Goal: Book appointment/travel/reservation

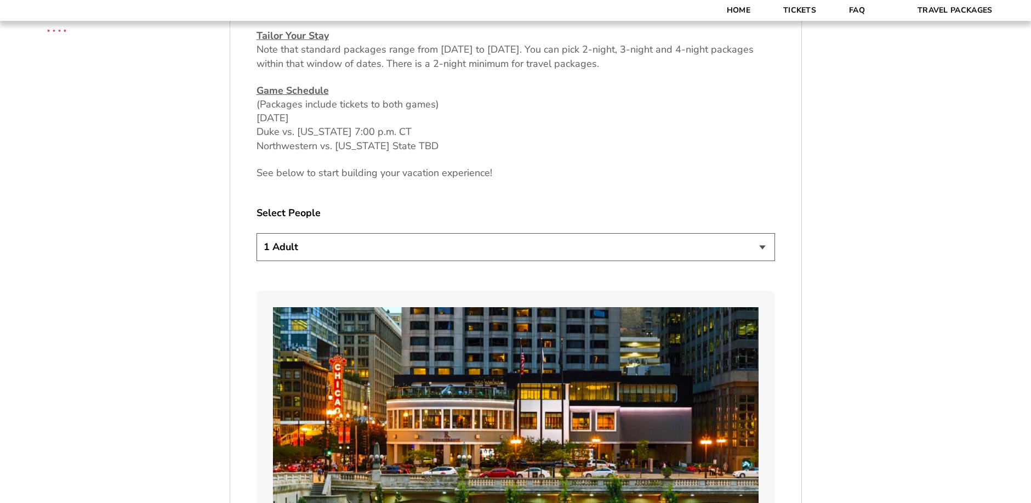
scroll to position [658, 0]
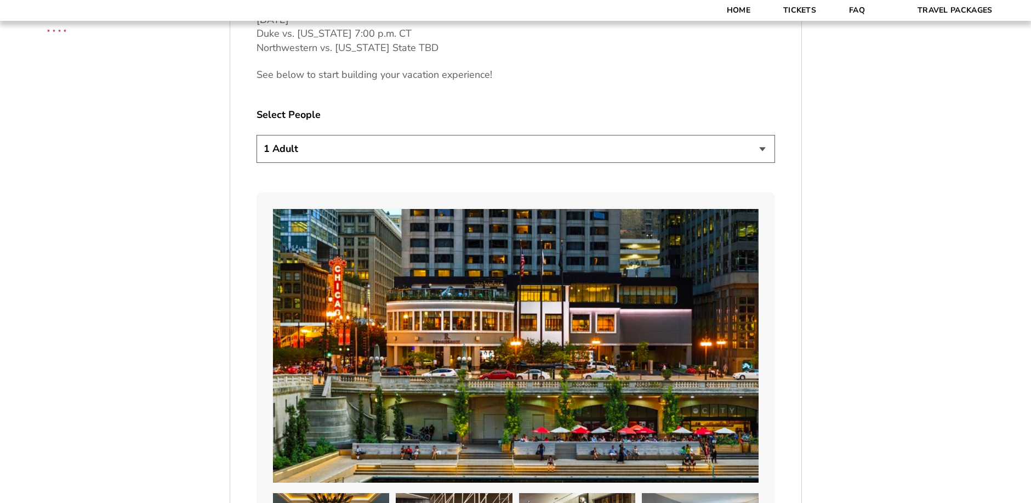
click at [761, 147] on select "1 Adult 2 Adults 3 Adults 4 Adults 2 Adults + 1 Child 2 Adults + 2 Children 2 A…" at bounding box center [515, 149] width 518 height 28
select select "4 Adults"
click at [256, 135] on select "1 Adult 2 Adults 3 Adults 4 Adults 2 Adults + 1 Child 2 Adults + 2 Children 2 A…" at bounding box center [515, 149] width 518 height 28
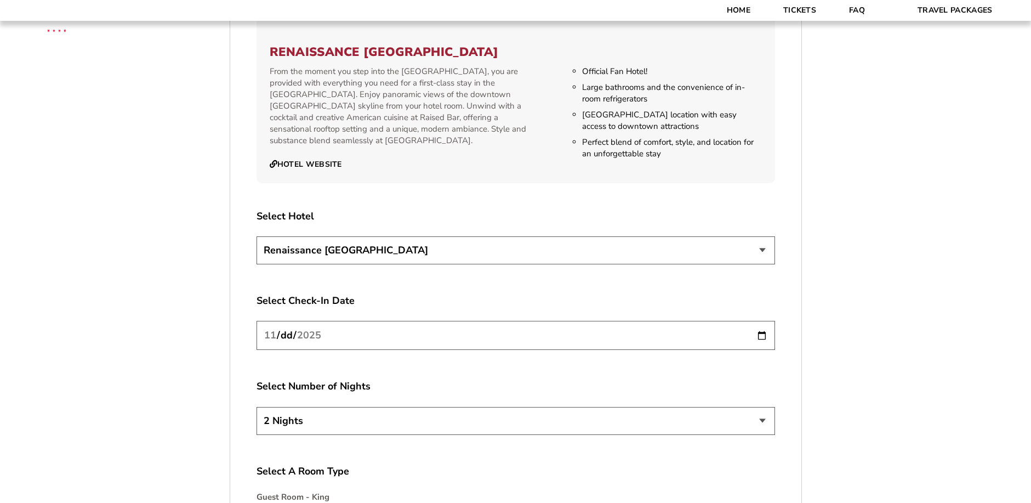
scroll to position [1260, 0]
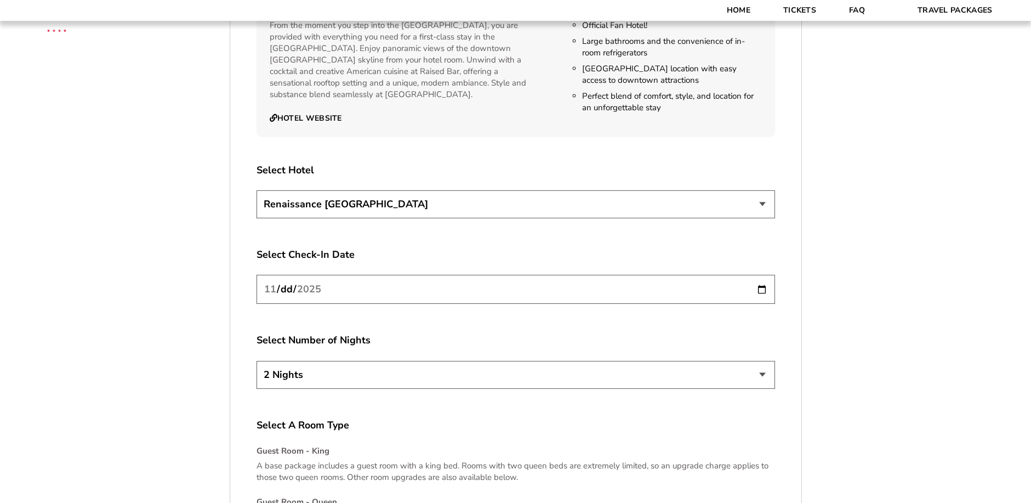
click at [763, 205] on select "Renaissance [GEOGRAPHIC_DATA]" at bounding box center [515, 204] width 518 height 28
click at [762, 289] on input "[DATE]" at bounding box center [515, 289] width 518 height 29
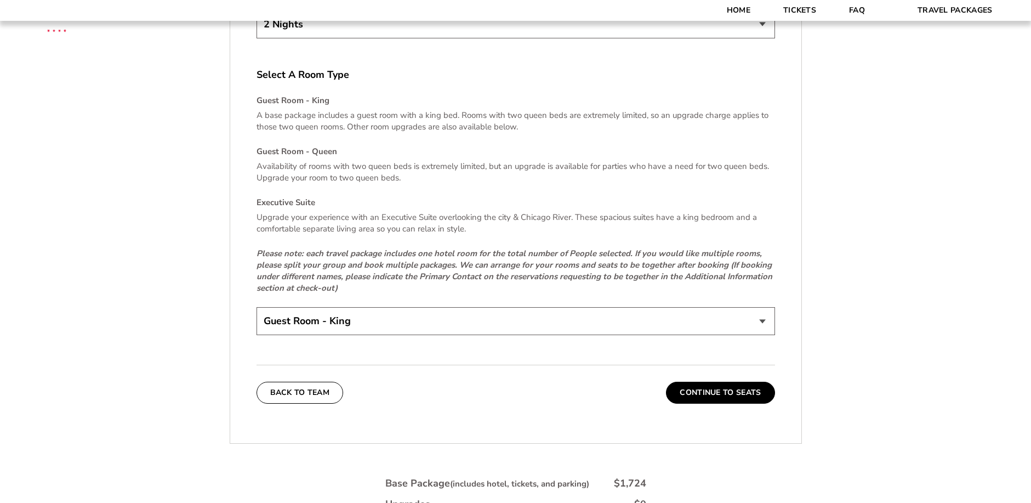
scroll to position [1644, 0]
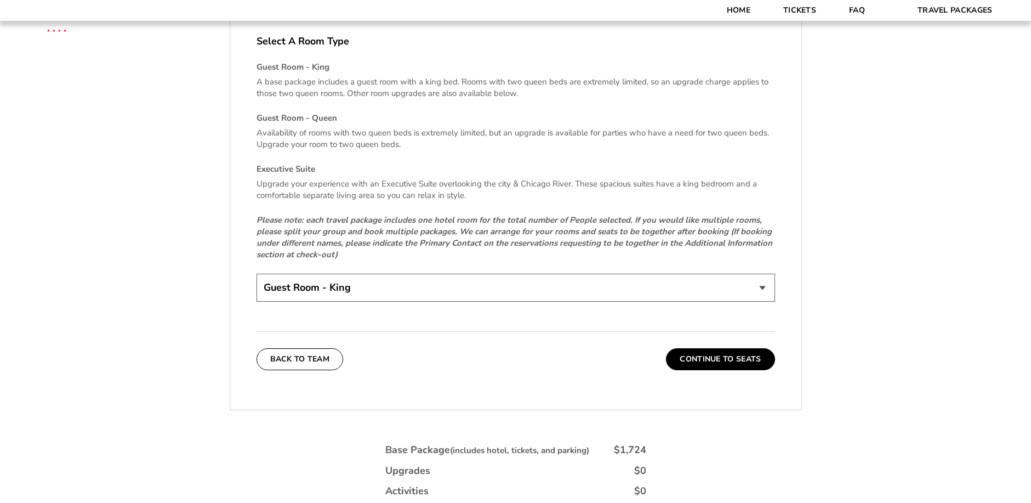
click at [763, 283] on select "Guest Room - King Guest Room - Queen (+$95 per night) Executive Suite (+$315 pe…" at bounding box center [515, 287] width 518 height 28
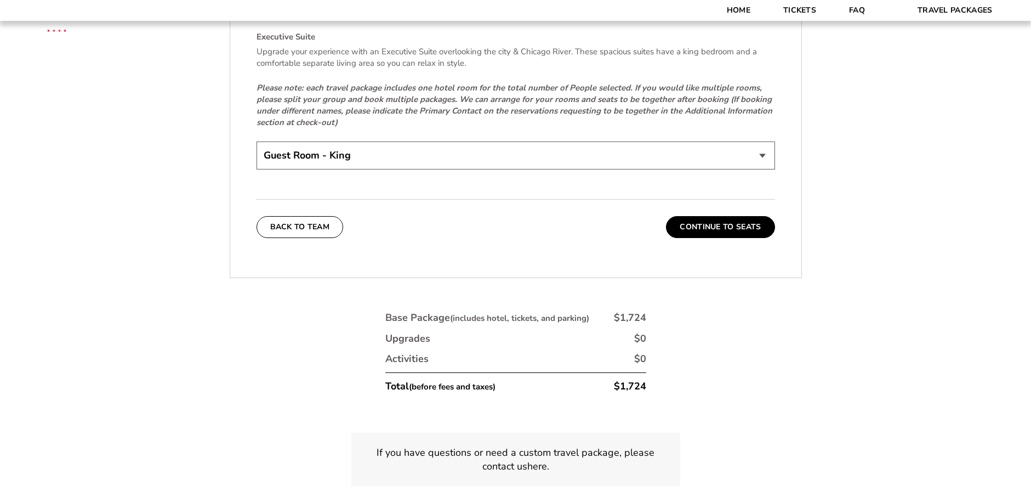
scroll to position [1808, 0]
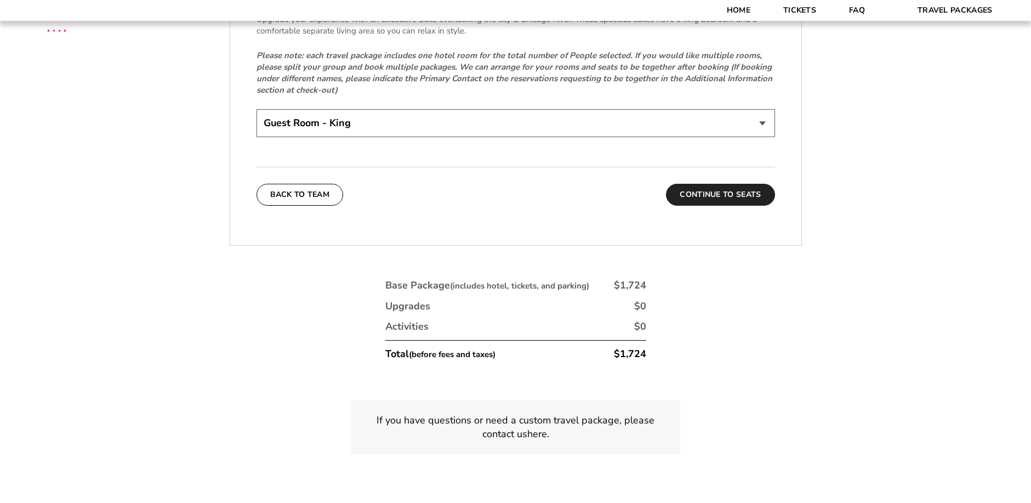
click at [735, 189] on button "Continue To Seats" at bounding box center [720, 195] width 109 height 22
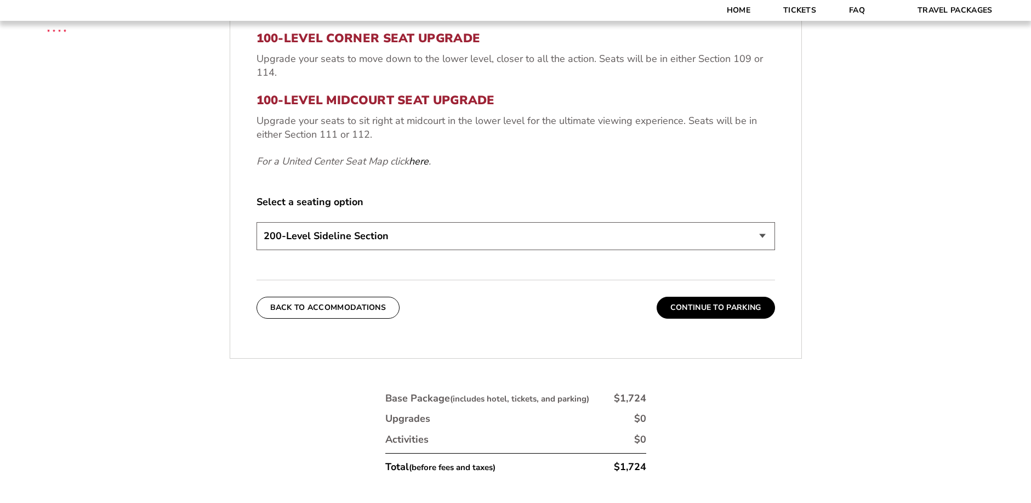
scroll to position [512, 0]
click at [691, 243] on select "200-Level Sideline Section 100-Level Corner Seat Upgrade (+$80 per person) 100-…" at bounding box center [515, 234] width 518 height 28
select select "100-Level Midcourt Seat Upgrade"
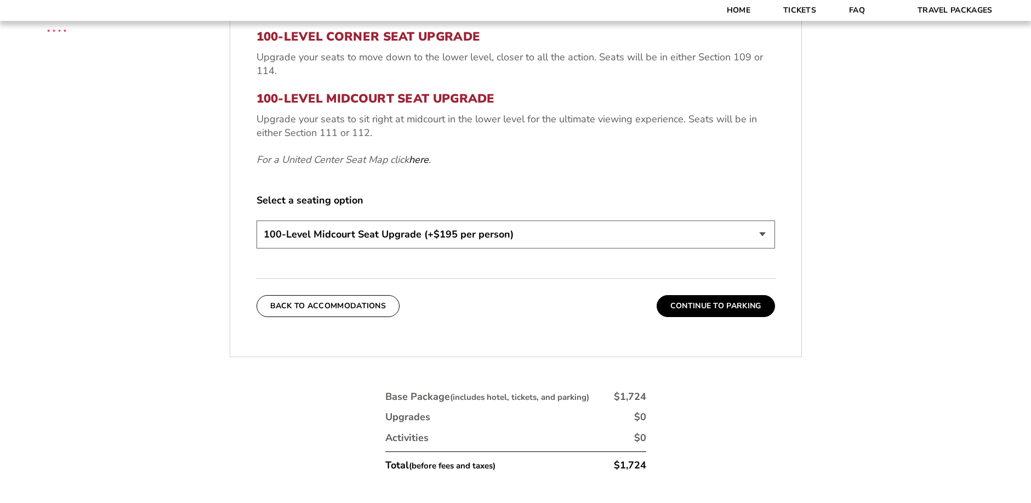
click at [256, 220] on select "200-Level Sideline Section 100-Level Corner Seat Upgrade (+$80 per person) 100-…" at bounding box center [515, 234] width 518 height 28
click at [704, 304] on button "Continue To Parking" at bounding box center [716, 306] width 118 height 22
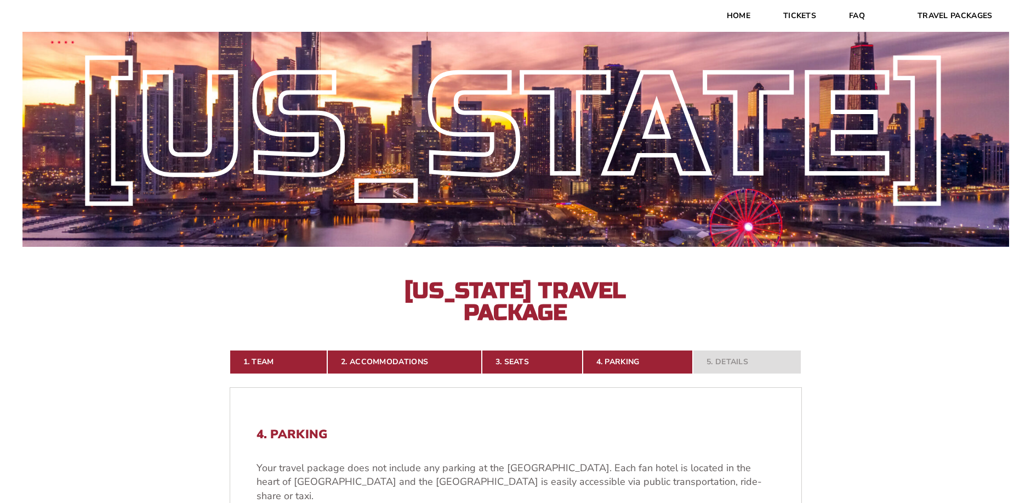
scroll to position [0, 0]
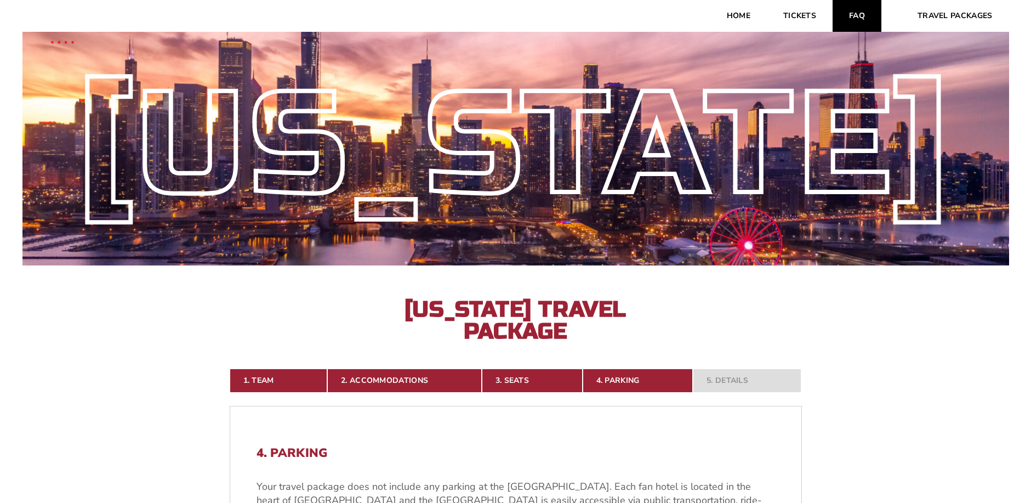
click at [861, 13] on link "FAQ" at bounding box center [856, 16] width 49 height 32
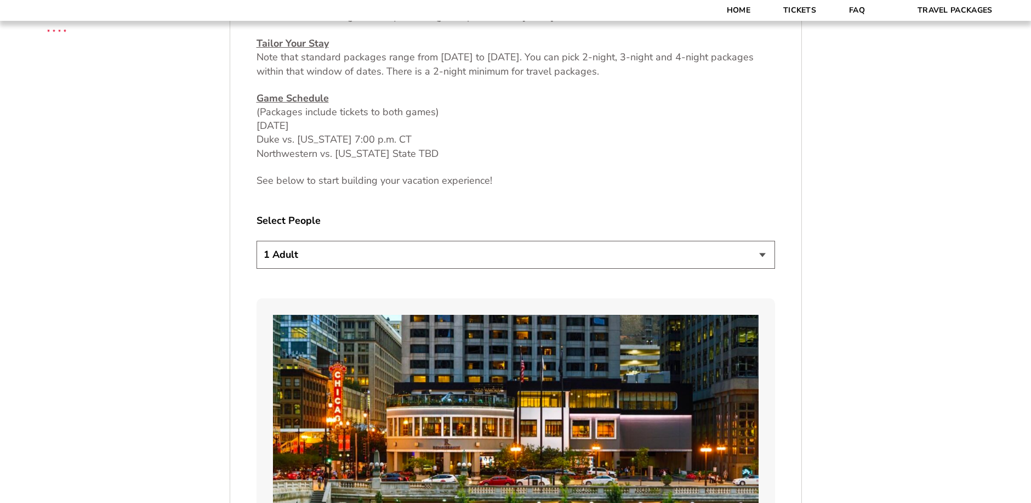
scroll to position [658, 0]
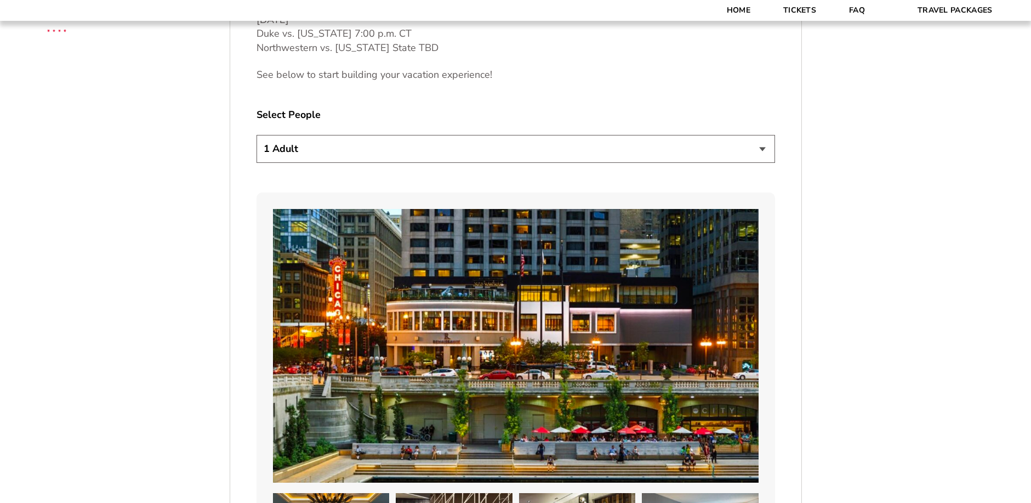
click at [760, 149] on select "1 Adult 2 Adults 3 Adults 4 Adults 2 Adults + 1 Child 2 Adults + 2 Children 2 A…" at bounding box center [515, 149] width 518 height 28
select select "4 Adults"
click at [256, 135] on select "1 Adult 2 Adults 3 Adults 4 Adults 2 Adults + 1 Child 2 Adults + 2 Children 2 A…" at bounding box center [515, 149] width 518 height 28
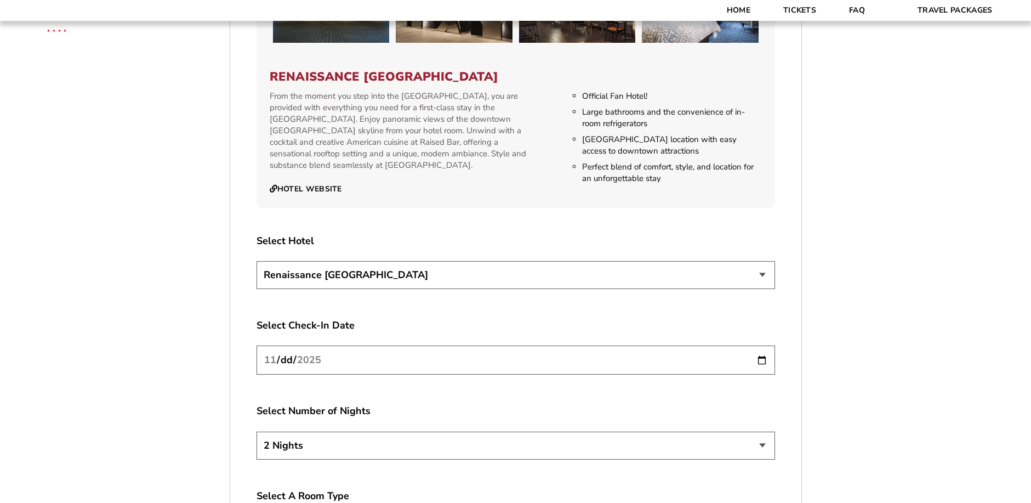
scroll to position [1206, 0]
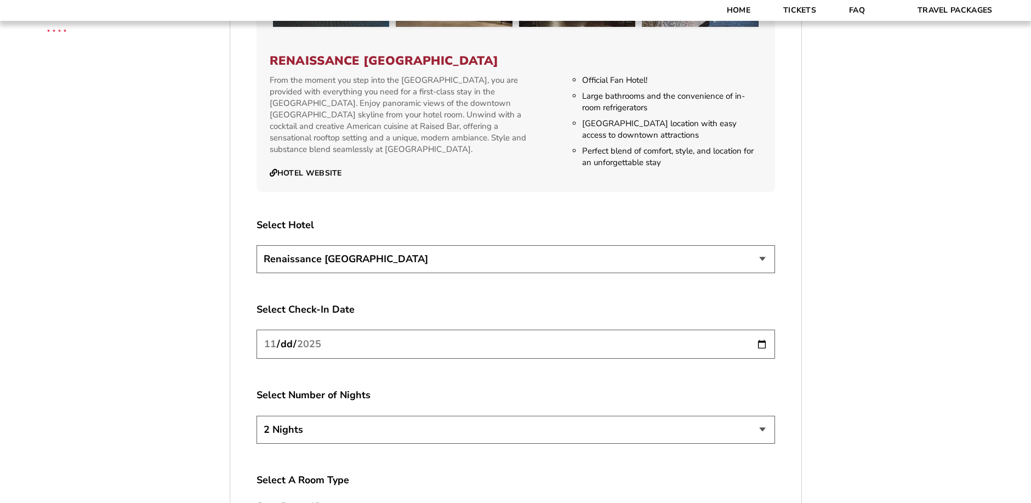
click at [284, 344] on input "[DATE]" at bounding box center [515, 343] width 518 height 29
click at [420, 345] on input "[DATE]" at bounding box center [515, 343] width 518 height 29
click at [762, 342] on input "[DATE]" at bounding box center [515, 343] width 518 height 29
click at [763, 349] on input "date" at bounding box center [515, 343] width 518 height 29
click at [763, 345] on input "date" at bounding box center [515, 343] width 518 height 29
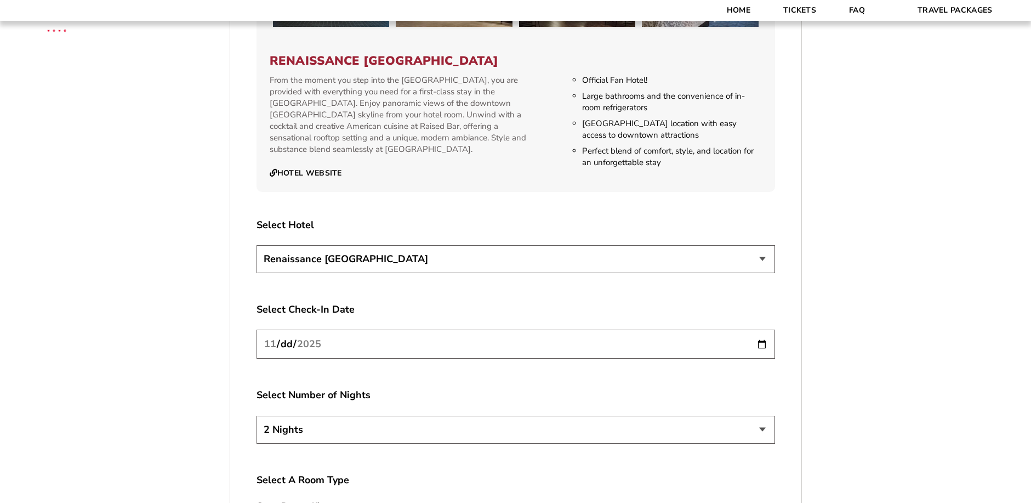
scroll to position [1260, 0]
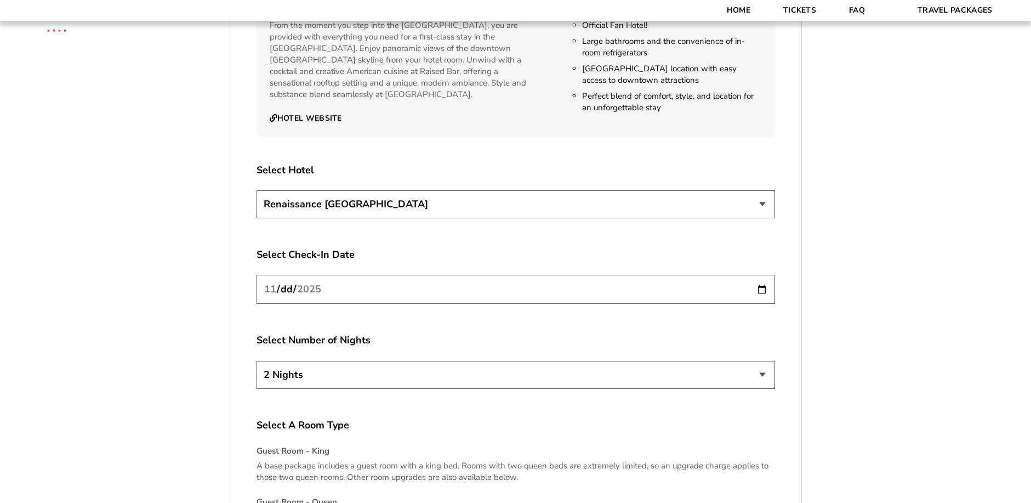
click at [473, 382] on select "2 Nights 3 Nights 4 Nights" at bounding box center [515, 375] width 518 height 28
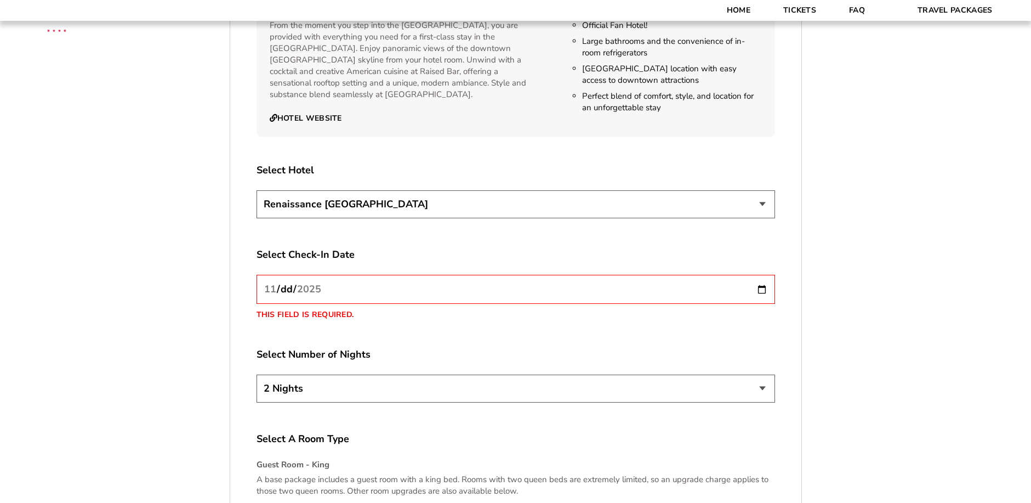
select select "4 Nights"
click at [256, 374] on select "2 Nights 3 Nights 4 Nights" at bounding box center [515, 388] width 518 height 28
click at [760, 285] on input "This field is required." at bounding box center [515, 289] width 518 height 29
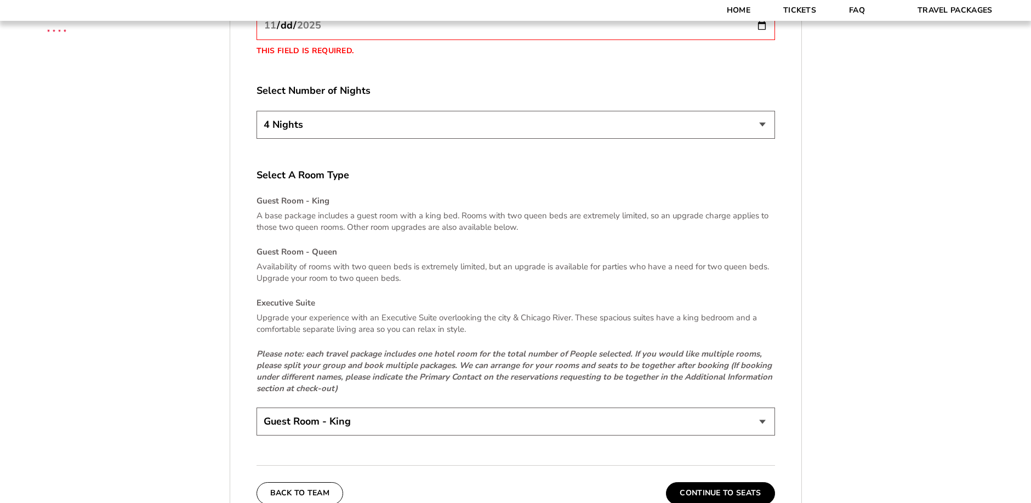
scroll to position [1534, 0]
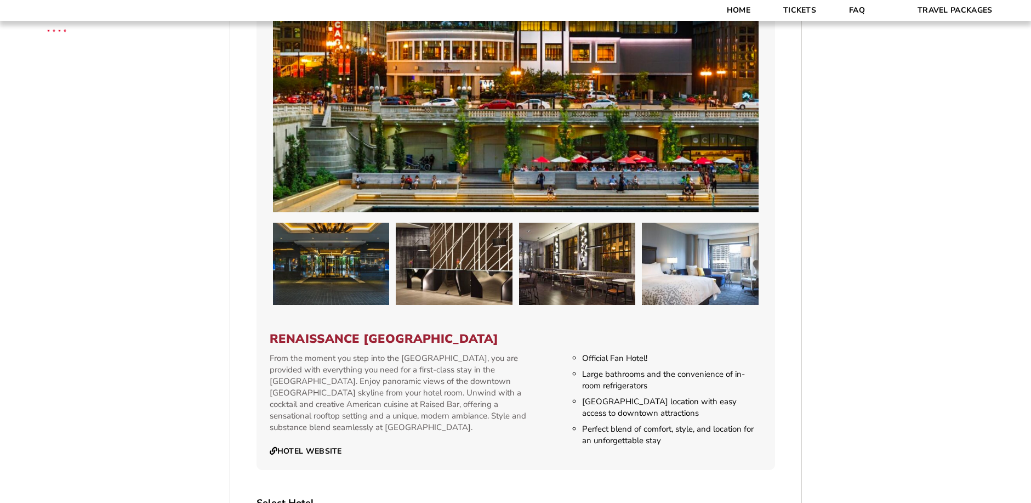
scroll to position [932, 0]
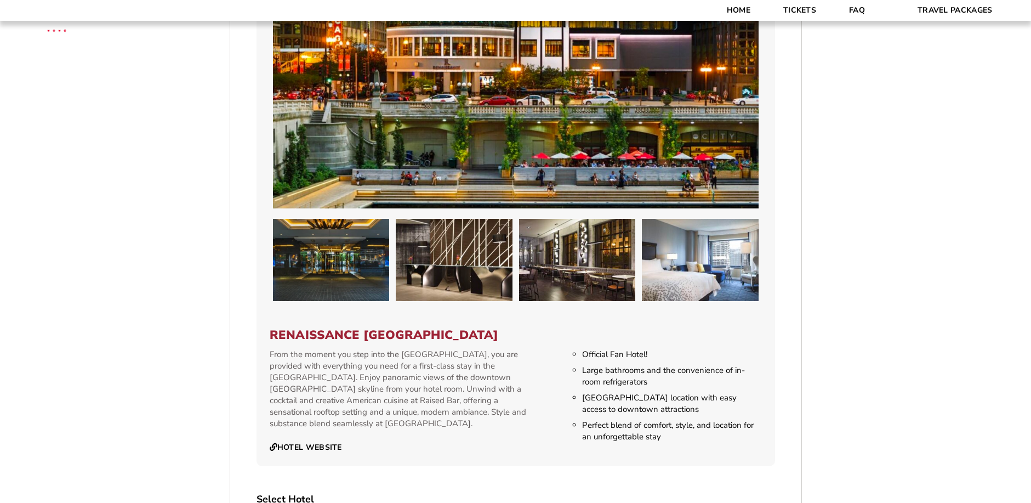
click at [270, 334] on h3 "Renaissance [GEOGRAPHIC_DATA]" at bounding box center [516, 335] width 492 height 14
drag, startPoint x: 270, startPoint y: 335, endPoint x: 552, endPoint y: 339, distance: 282.8
click at [552, 339] on h3 "Renaissance [GEOGRAPHIC_DATA]" at bounding box center [516, 335] width 492 height 14
